Goal: Task Accomplishment & Management: Use online tool/utility

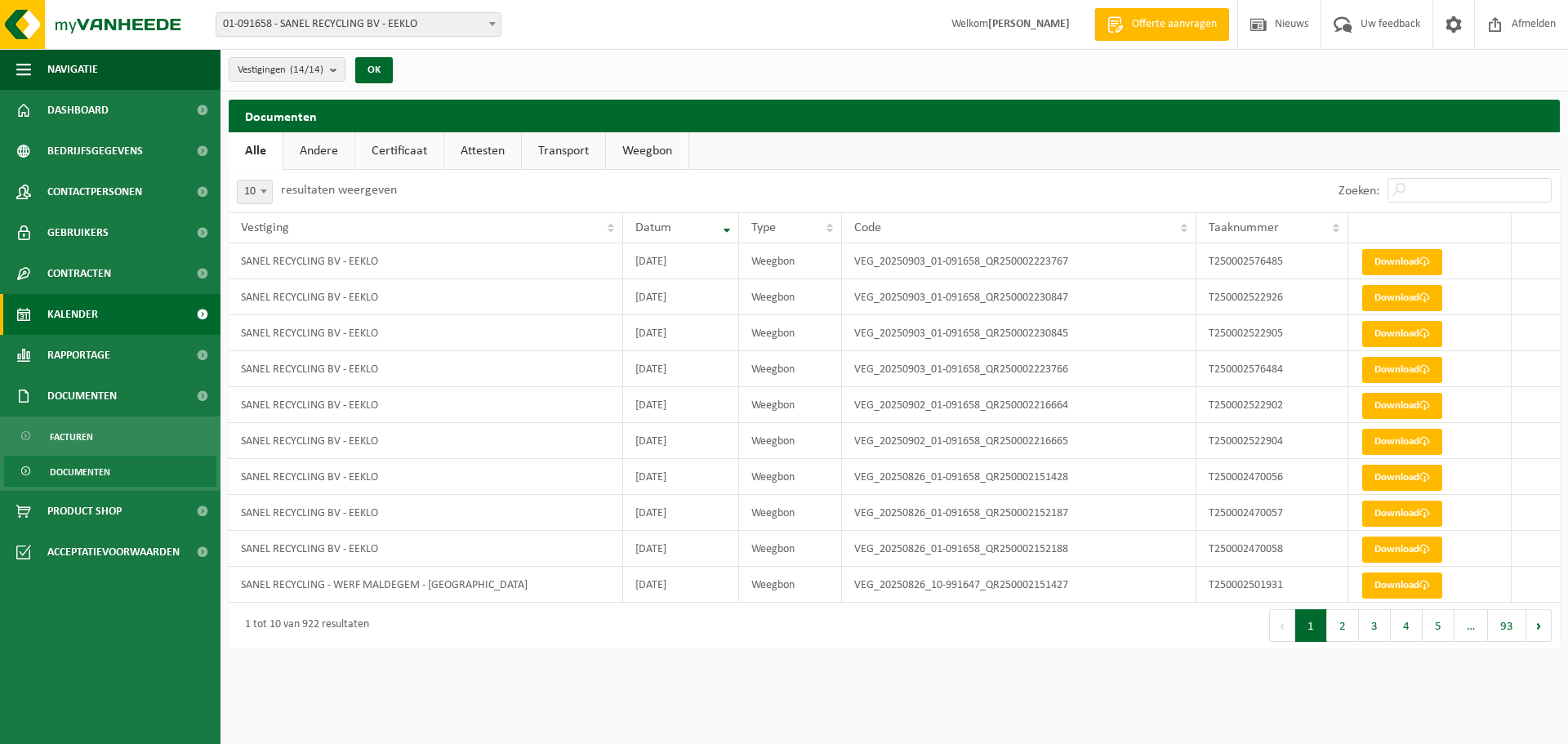
click at [85, 300] on span "Kalender" at bounding box center [72, 315] width 51 height 40
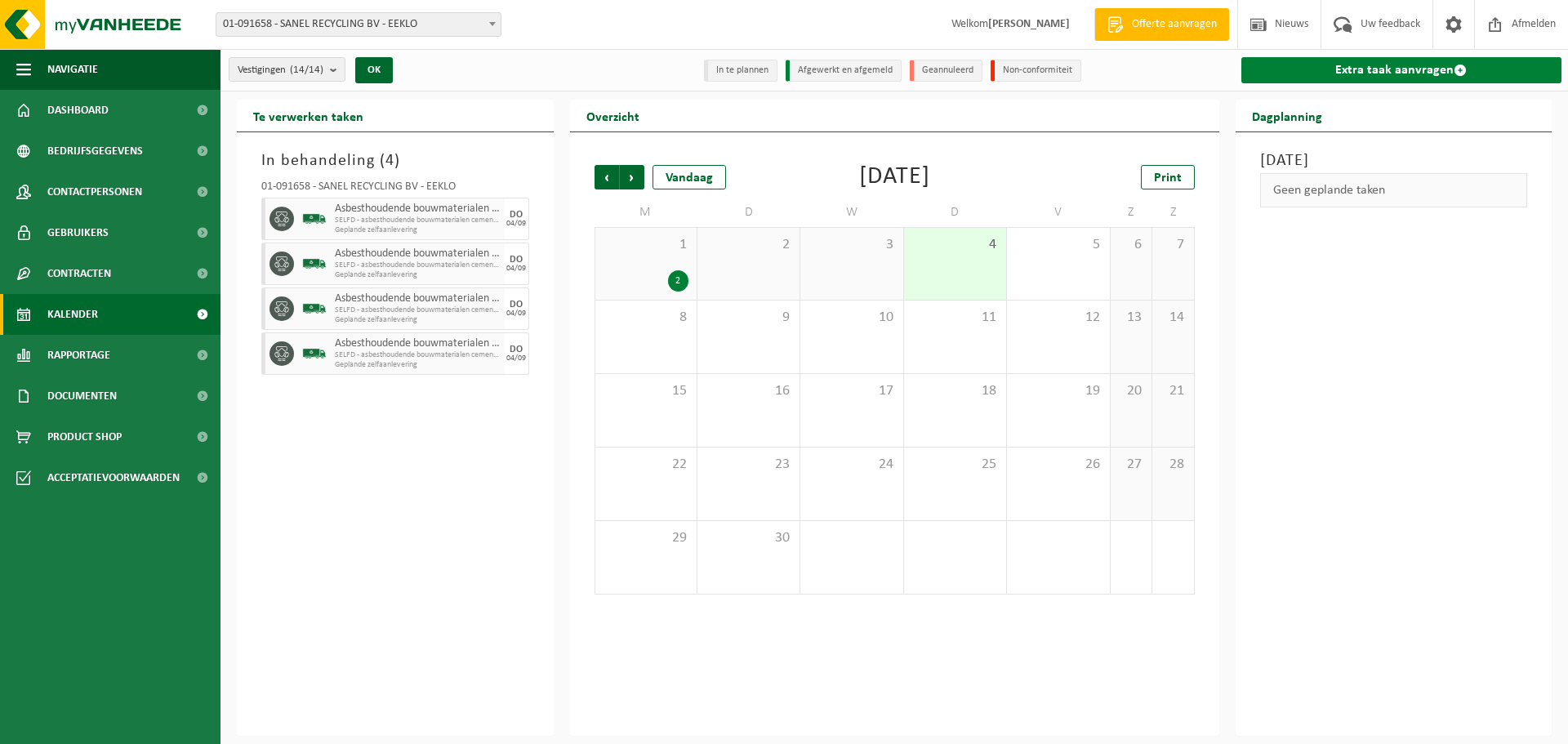
click at [1419, 73] on link "Extra taak aanvragen" at bounding box center [1403, 69] width 321 height 26
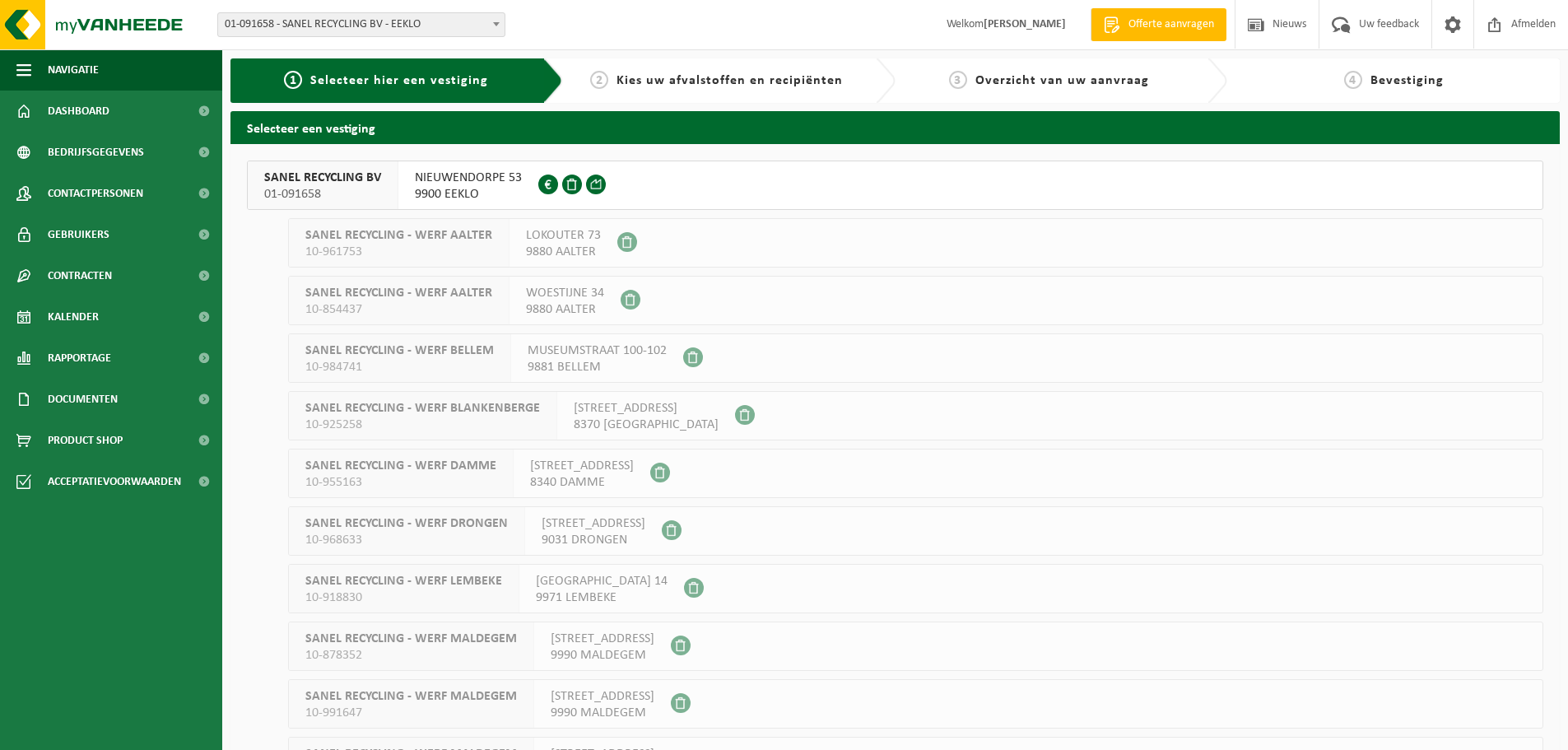
click at [299, 183] on span "SANEL RECYCLING BV" at bounding box center [323, 178] width 117 height 16
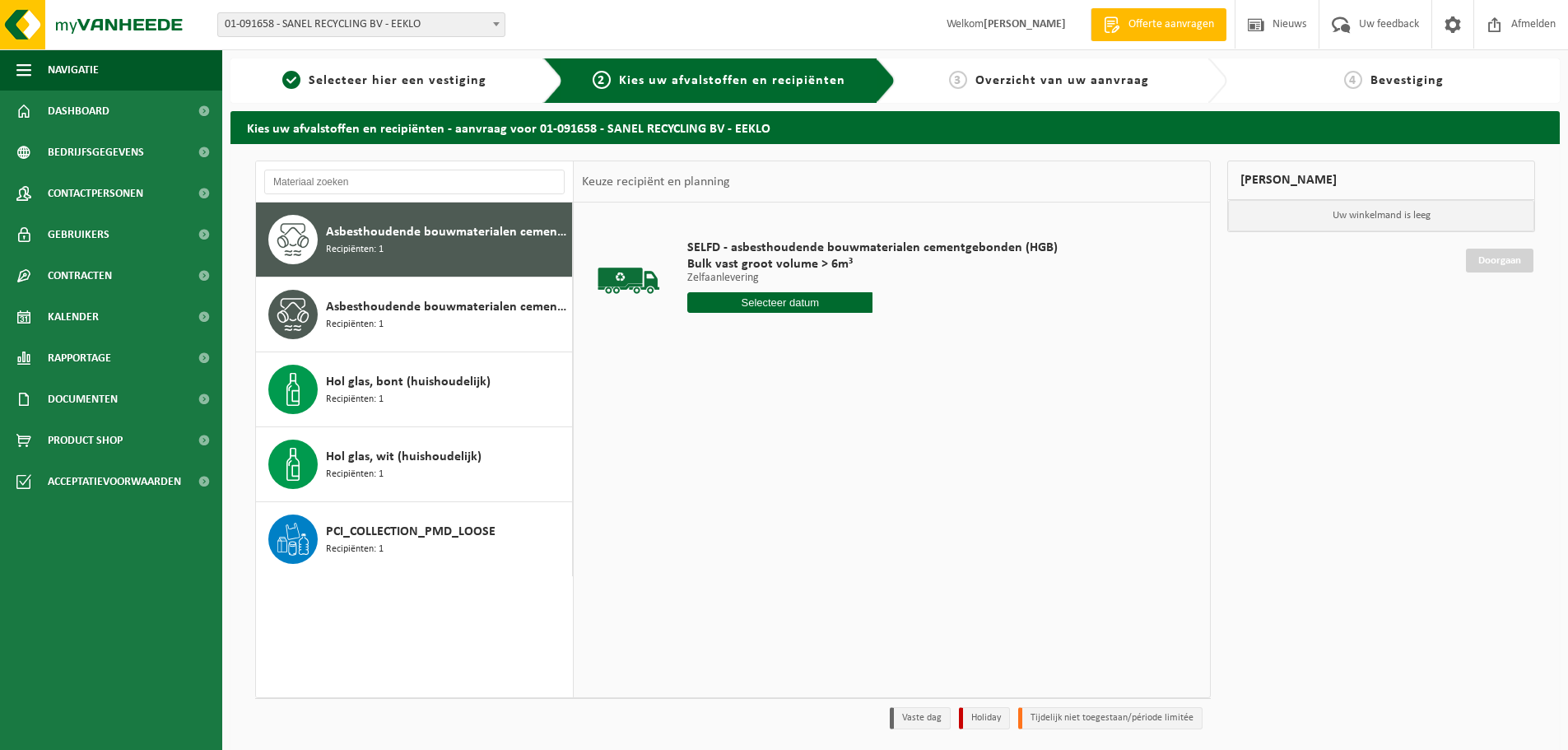
click at [806, 305] on input "text" at bounding box center [780, 302] width 185 height 20
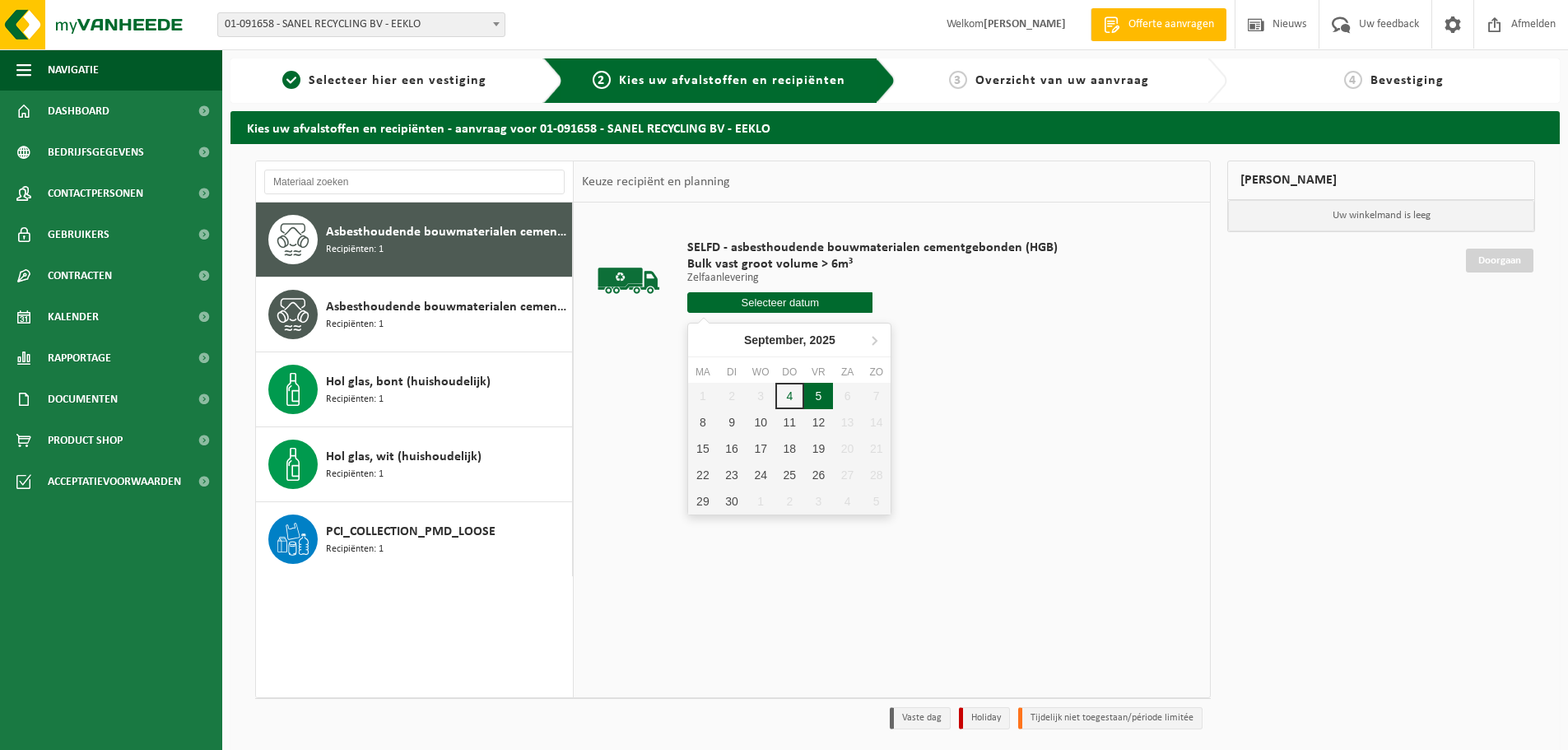
click at [816, 395] on div "5" at bounding box center [819, 396] width 29 height 26
type input "Van [DATE]"
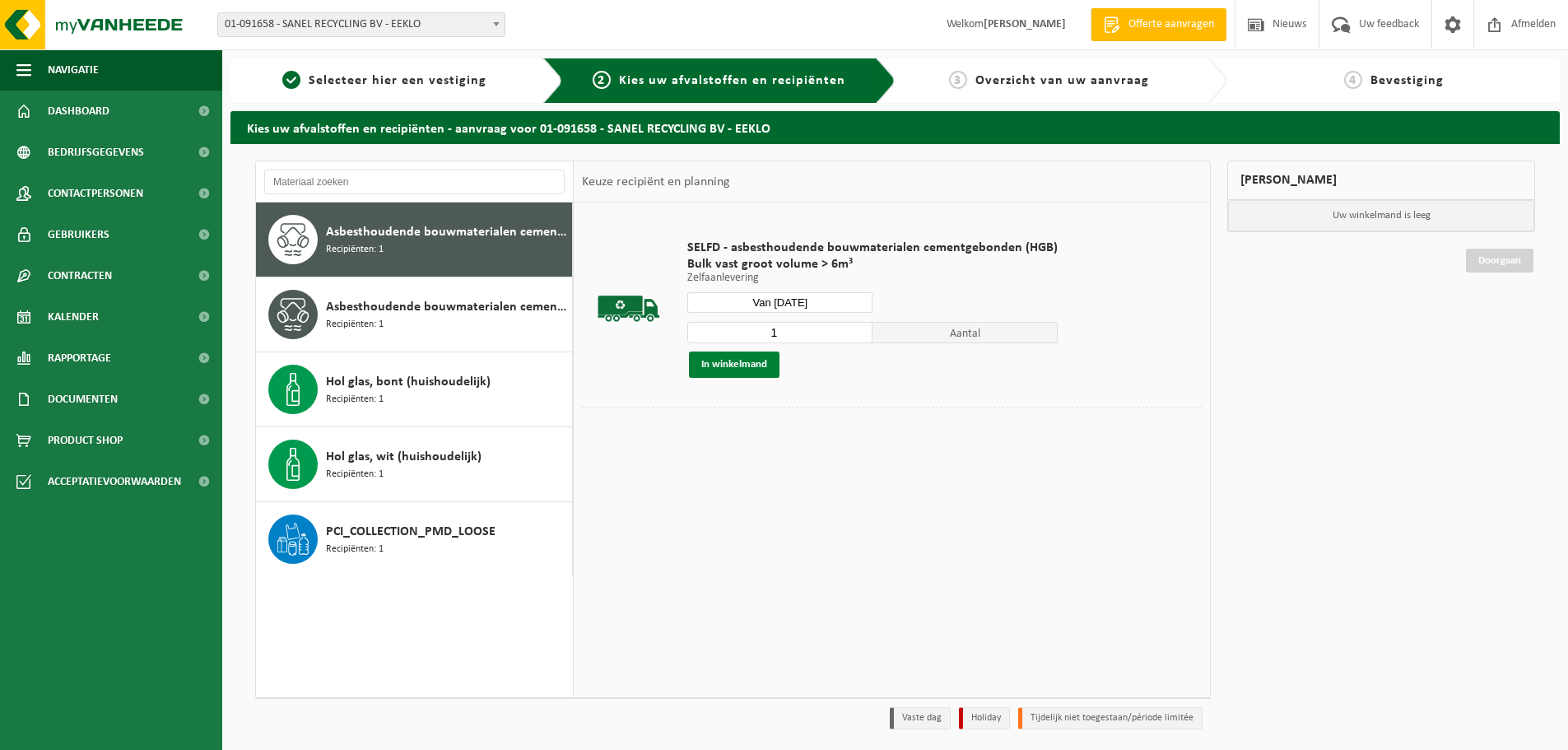
click at [752, 361] on button "In winkelmand" at bounding box center [734, 365] width 90 height 26
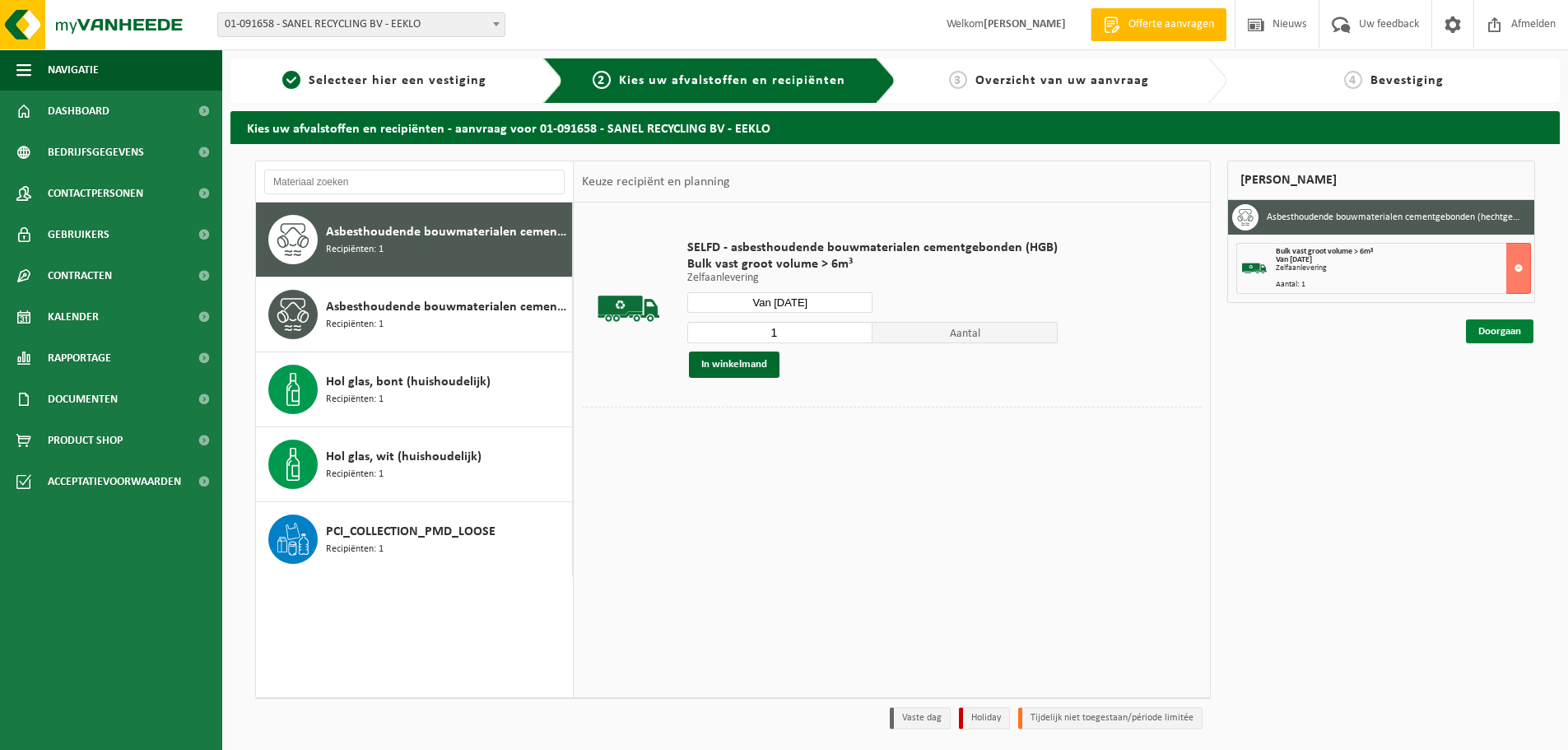
click at [1486, 325] on link "Doorgaan" at bounding box center [1500, 331] width 68 height 24
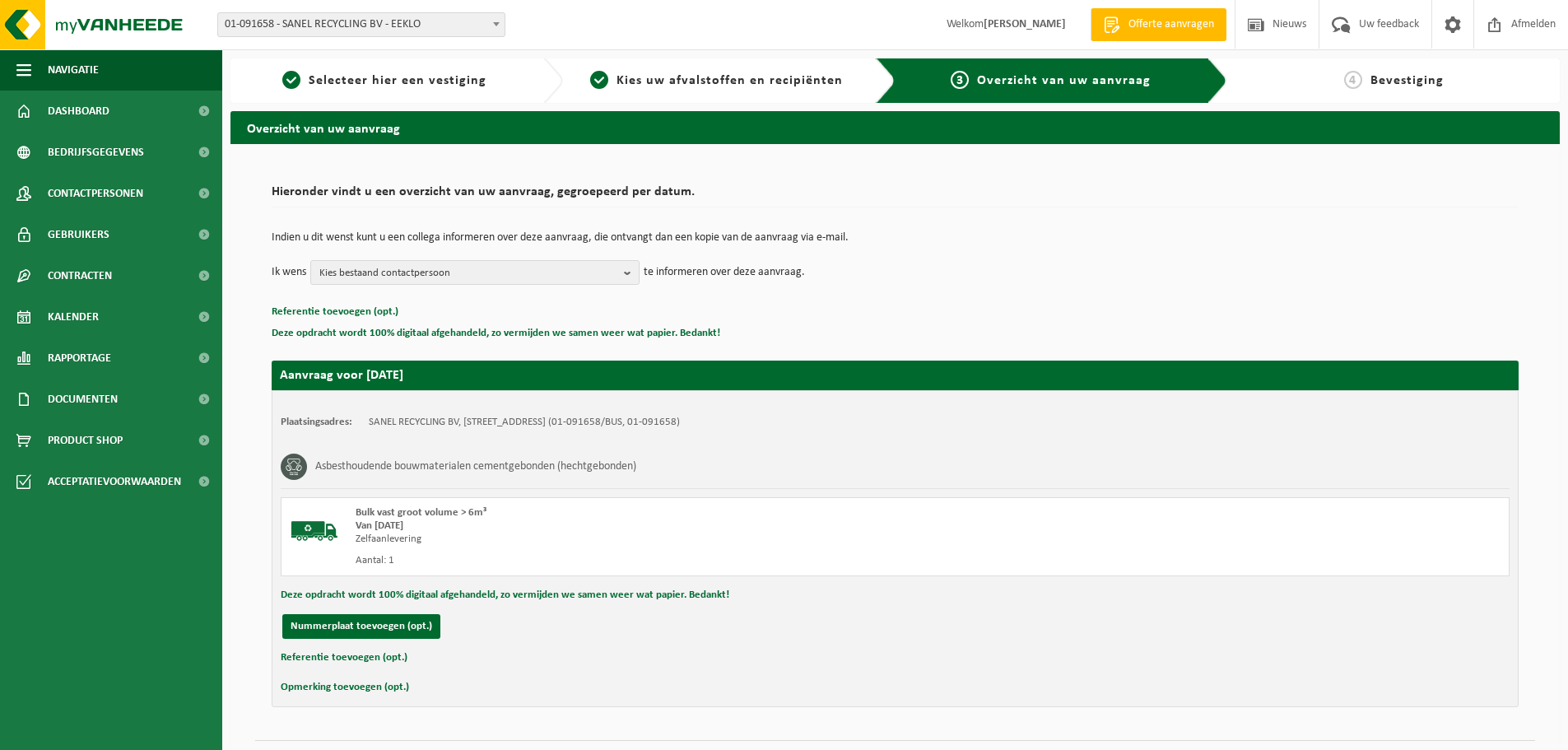
scroll to position [41, 0]
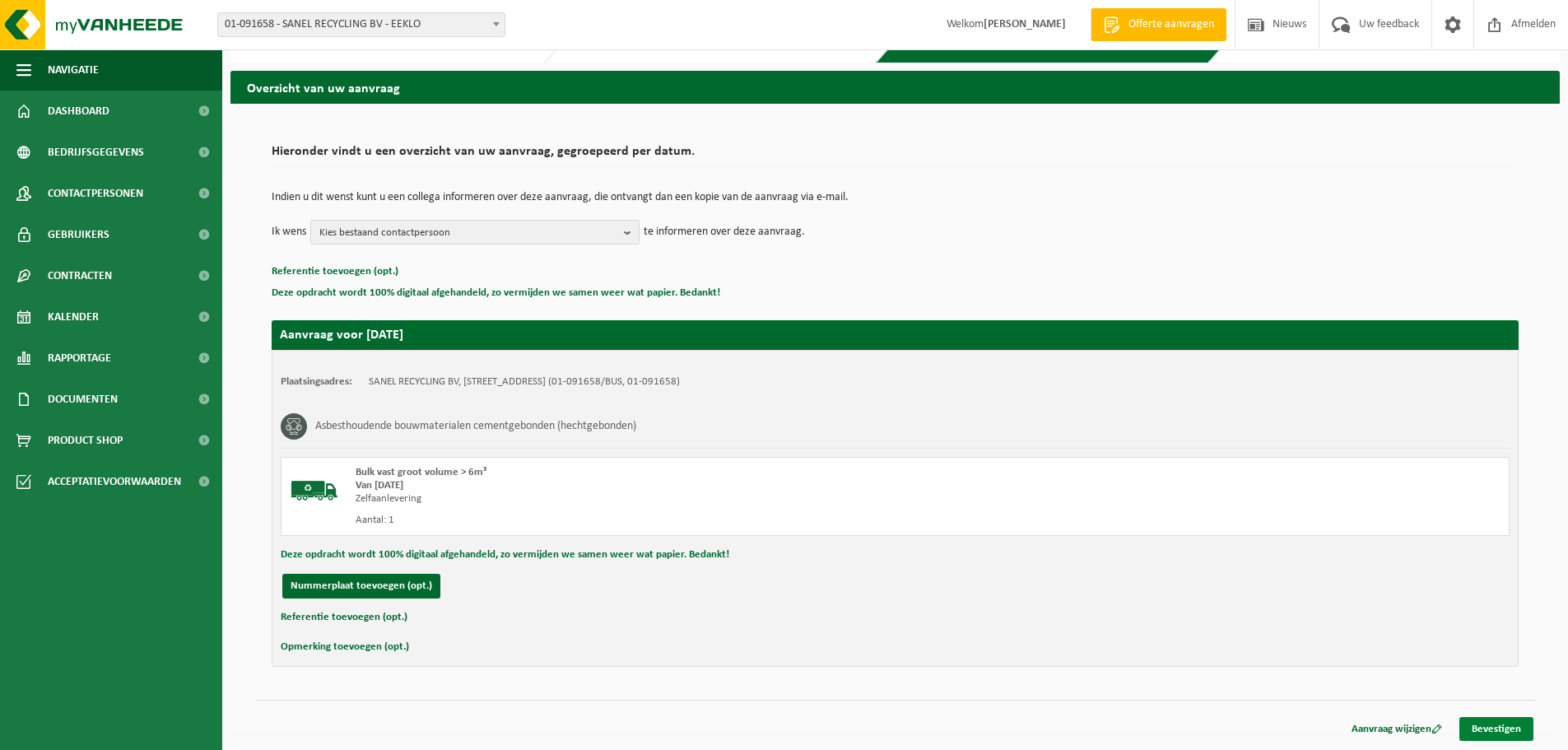
click at [1491, 730] on link "Bevestigen" at bounding box center [1496, 730] width 74 height 24
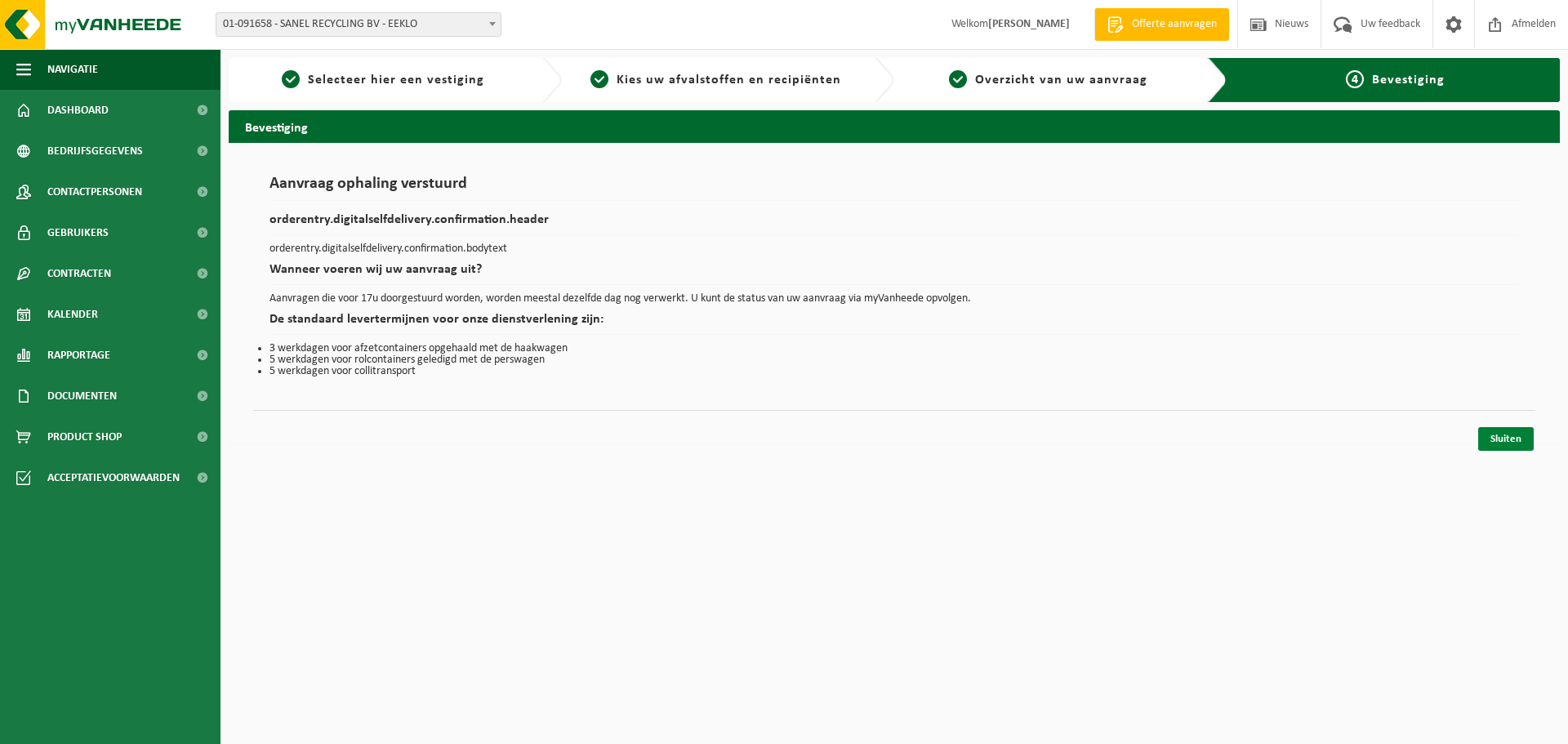
click at [1484, 443] on link "Sluiten" at bounding box center [1506, 439] width 56 height 24
